Goal: Understand process/instructions: Learn how to perform a task or action

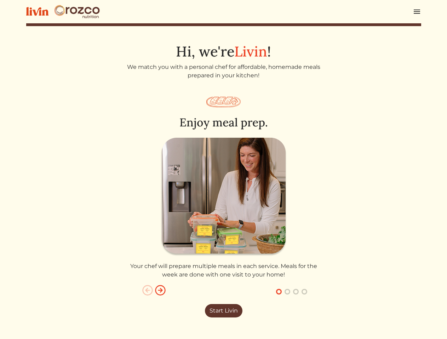
click at [223, 170] on img at bounding box center [223, 197] width 127 height 119
click at [417, 12] on img at bounding box center [416, 11] width 8 height 8
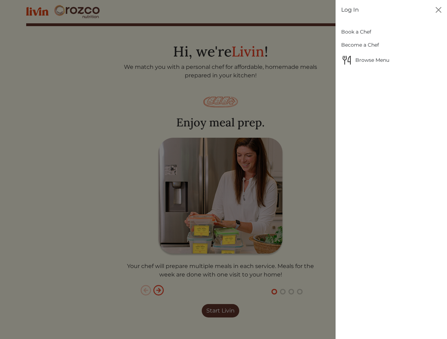
click at [223, 207] on div at bounding box center [223, 169] width 447 height 339
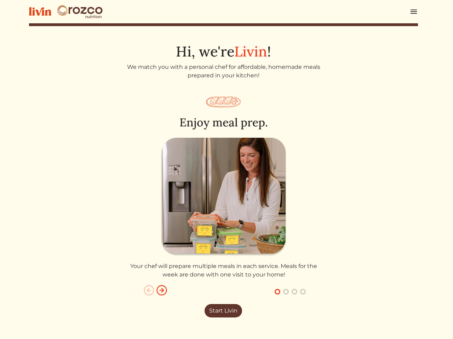
click at [147, 291] on img "button" at bounding box center [148, 290] width 11 height 11
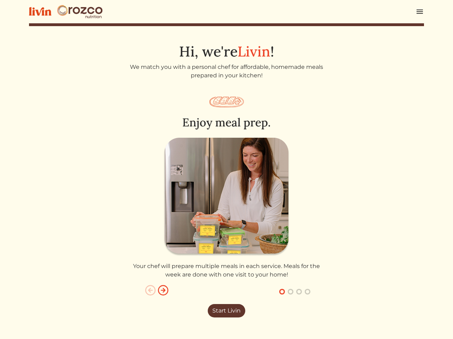
click at [160, 291] on img "button" at bounding box center [162, 290] width 11 height 11
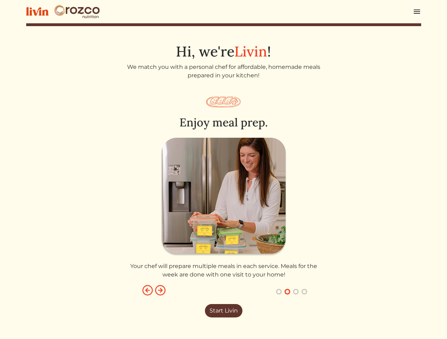
click at [279, 292] on button "button" at bounding box center [278, 292] width 8 height 8
click at [287, 292] on button "button" at bounding box center [287, 292] width 8 height 8
click at [296, 292] on button "button" at bounding box center [295, 292] width 8 height 8
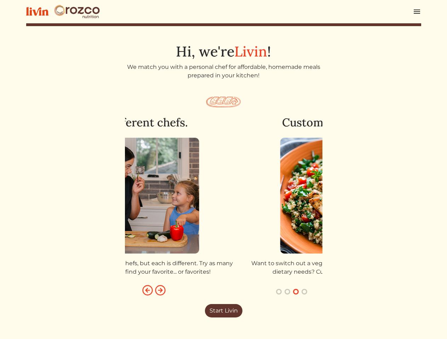
click at [304, 292] on button "button" at bounding box center [304, 292] width 8 height 8
